Goal: Task Accomplishment & Management: Use online tool/utility

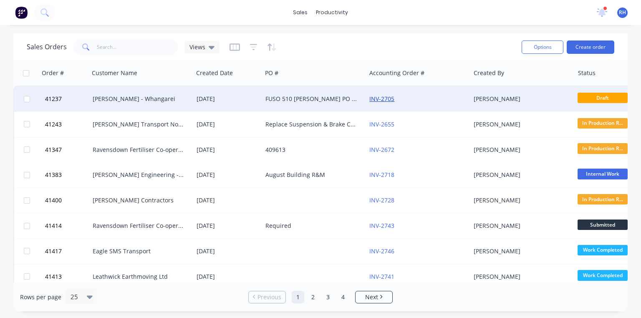
click at [383, 98] on link "INV-2705" at bounding box center [381, 99] width 25 height 8
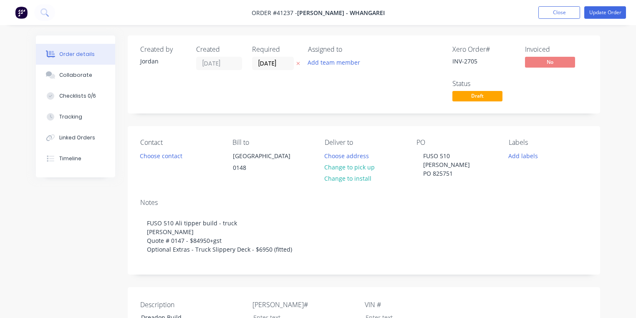
click at [25, 13] on img at bounding box center [21, 12] width 13 height 13
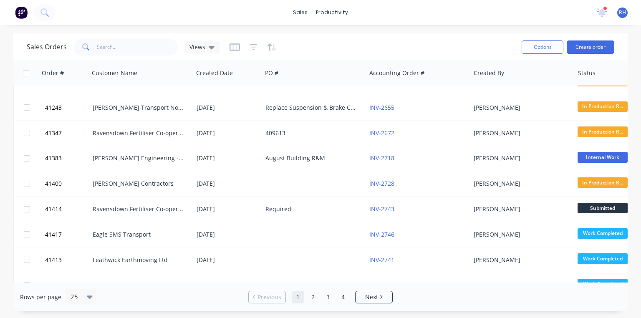
scroll to position [18, 0]
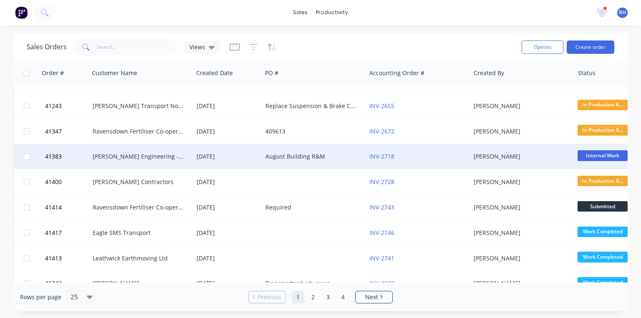
click at [170, 152] on div "[PERSON_NAME] Engineering - Building R M" at bounding box center [139, 156] width 93 height 8
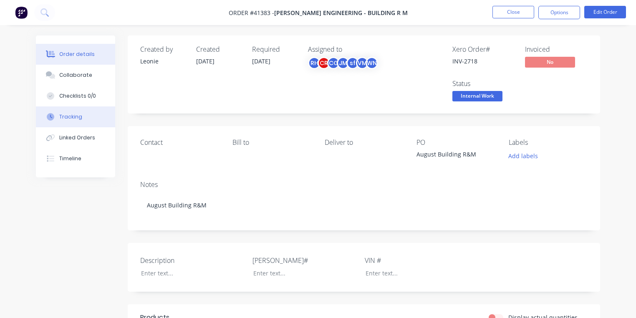
click at [78, 124] on button "Tracking" at bounding box center [75, 116] width 79 height 21
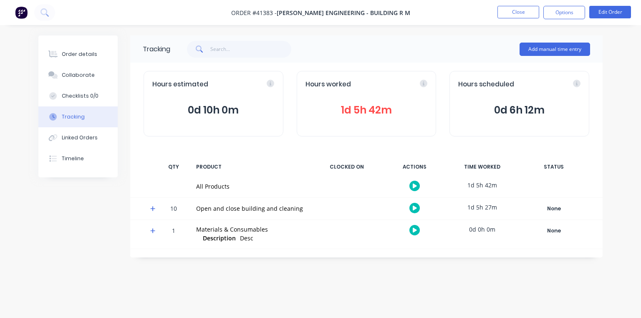
click at [154, 208] on icon at bounding box center [152, 208] width 5 height 5
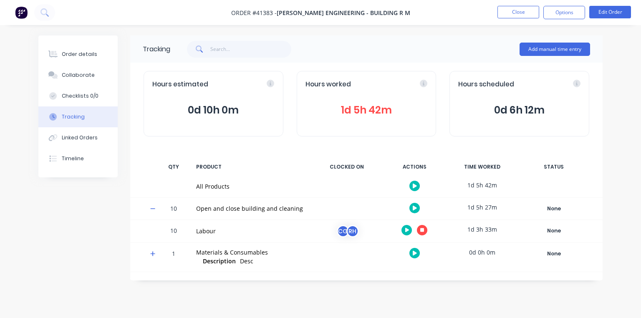
click at [424, 232] on button at bounding box center [422, 230] width 10 height 10
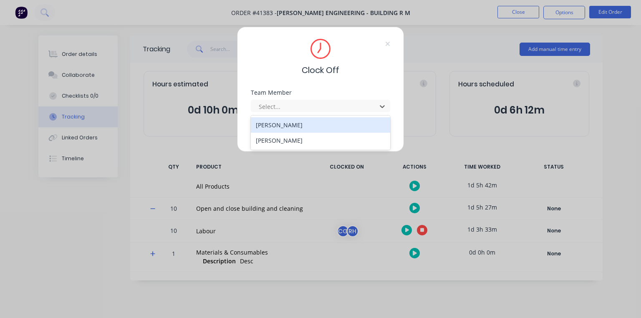
click at [291, 140] on div "[PERSON_NAME]" at bounding box center [320, 140] width 139 height 15
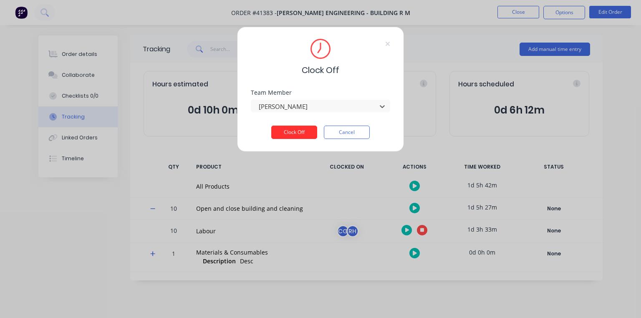
click at [300, 133] on button "Clock Off" at bounding box center [294, 132] width 46 height 13
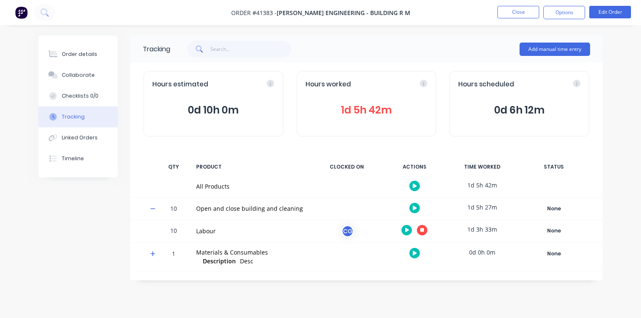
click at [23, 16] on img at bounding box center [21, 12] width 13 height 13
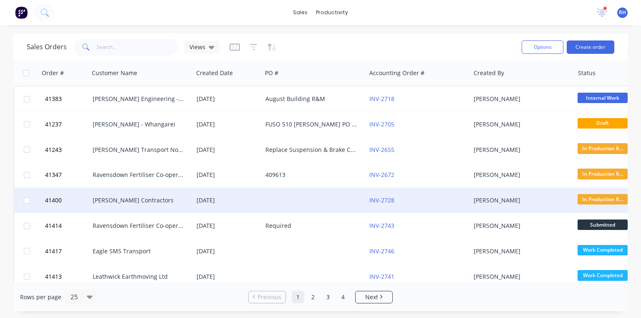
click at [146, 198] on div "[PERSON_NAME] Contractors" at bounding box center [139, 200] width 93 height 8
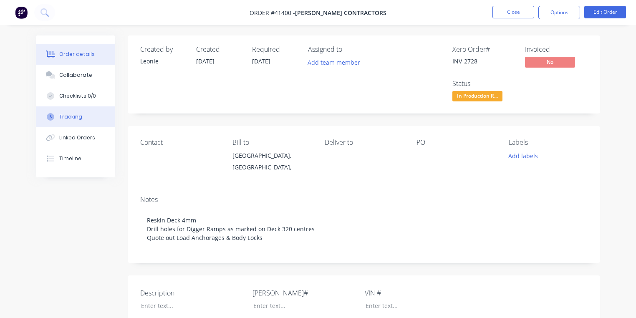
click at [80, 117] on div "Tracking" at bounding box center [70, 117] width 23 height 8
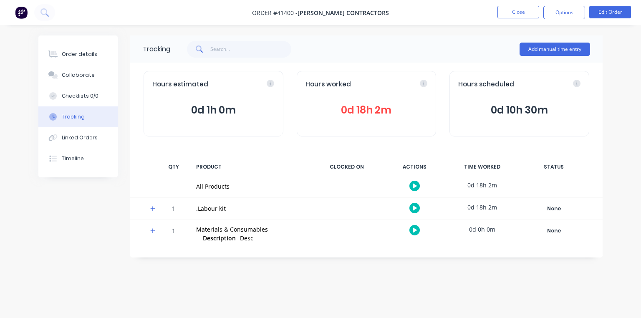
click at [367, 112] on span "0d 18h 2m" at bounding box center [366, 110] width 122 height 15
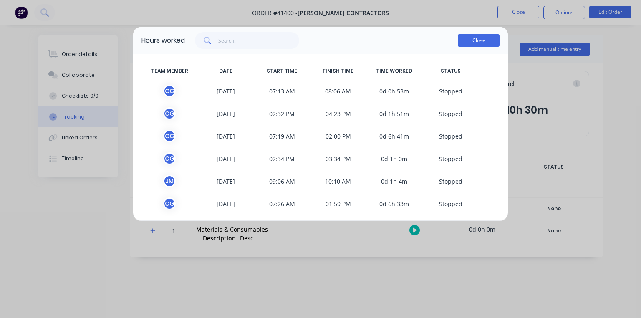
click at [484, 45] on button "Close" at bounding box center [479, 40] width 42 height 13
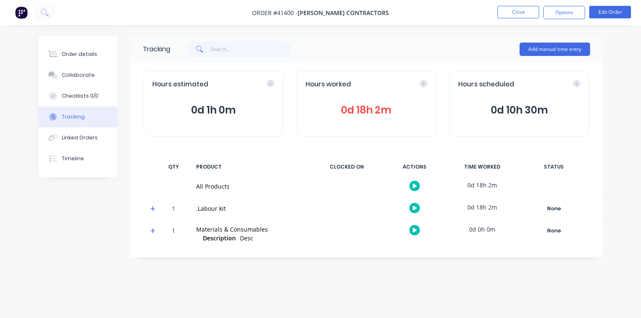
click at [154, 207] on icon at bounding box center [152, 209] width 5 height 6
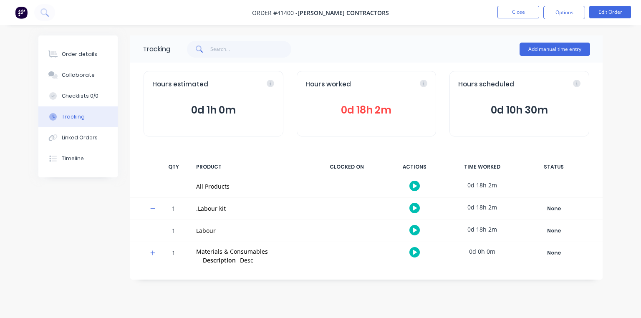
click at [414, 229] on icon at bounding box center [415, 230] width 4 height 5
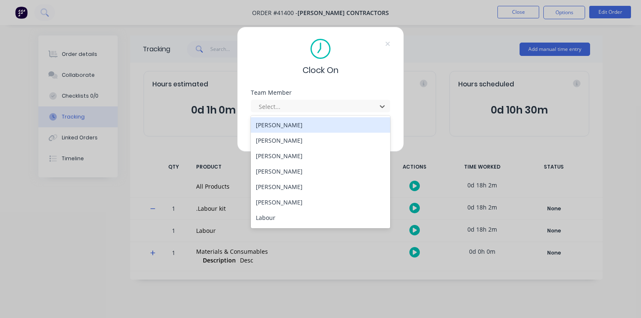
scroll to position [107, 0]
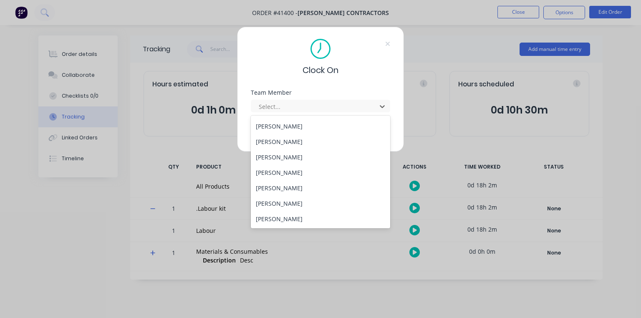
click at [300, 152] on div "[PERSON_NAME]" at bounding box center [320, 156] width 139 height 15
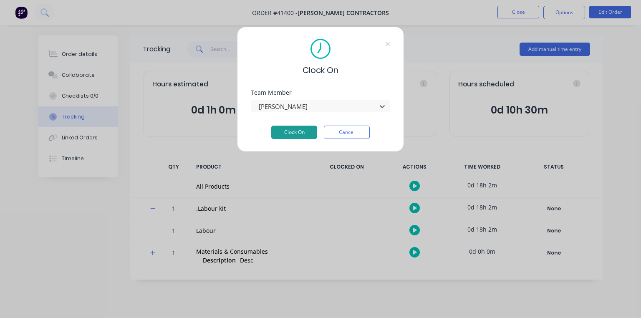
click at [305, 136] on button "Clock On" at bounding box center [294, 132] width 46 height 13
